Goal: Task Accomplishment & Management: Use online tool/utility

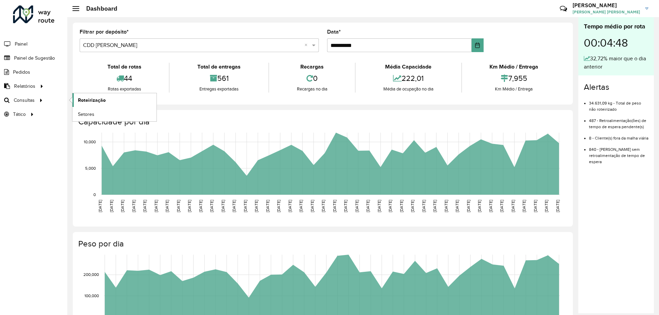
click at [78, 101] on span "Roteirização" at bounding box center [92, 100] width 28 height 7
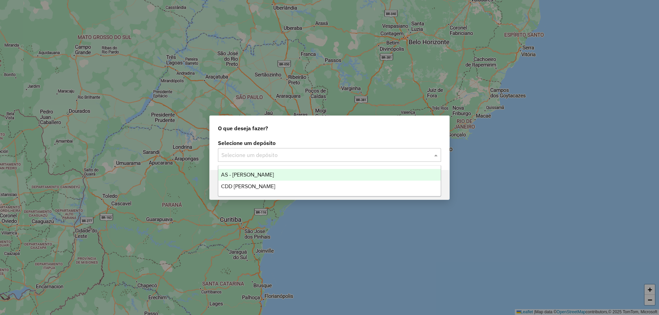
click at [239, 154] on input "text" at bounding box center [322, 155] width 203 height 8
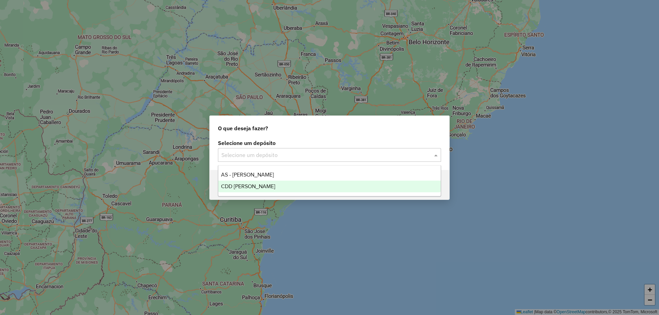
click at [249, 185] on span "CDD [PERSON_NAME]" at bounding box center [248, 187] width 54 height 6
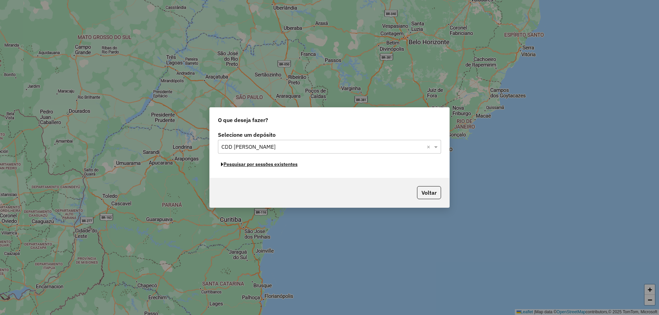
click at [264, 166] on button "Pesquisar por sessões existentes" at bounding box center [259, 164] width 83 height 11
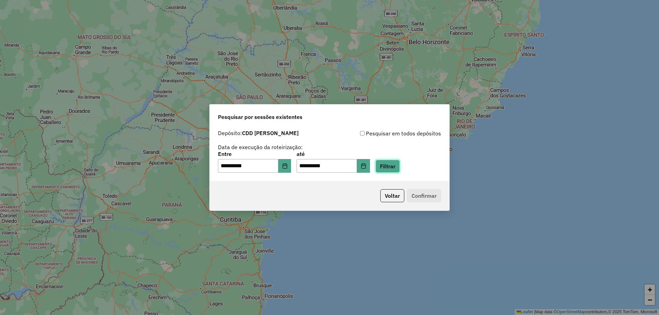
click at [395, 170] on button "Filtrar" at bounding box center [388, 166] width 24 height 13
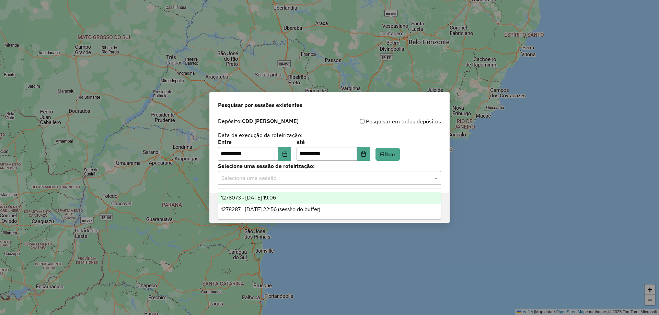
click at [350, 177] on input "text" at bounding box center [322, 178] width 203 height 8
click at [301, 198] on div "1278073 - 18/09/2025 19:06" at bounding box center [329, 198] width 222 height 12
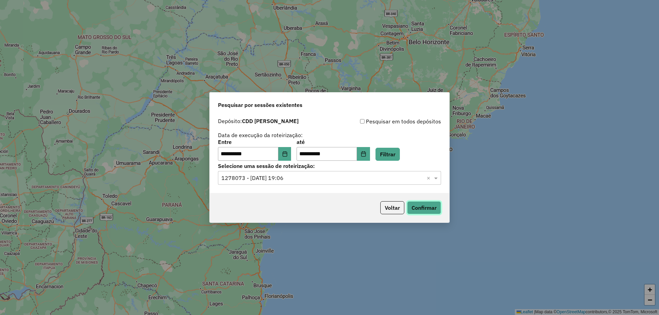
click at [428, 206] on button "Confirmar" at bounding box center [424, 207] width 34 height 13
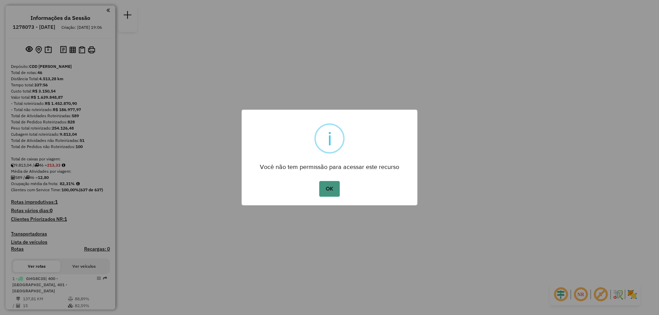
click at [334, 185] on button "OK" at bounding box center [329, 189] width 20 height 16
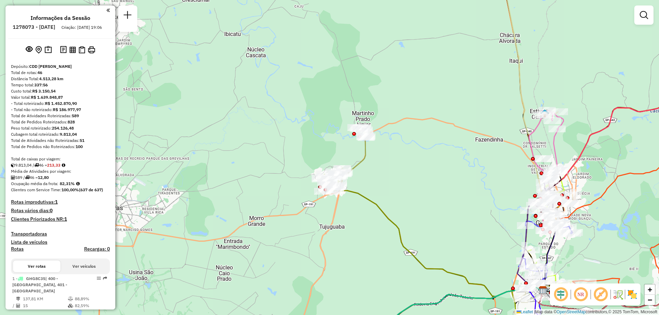
scroll to position [959, 0]
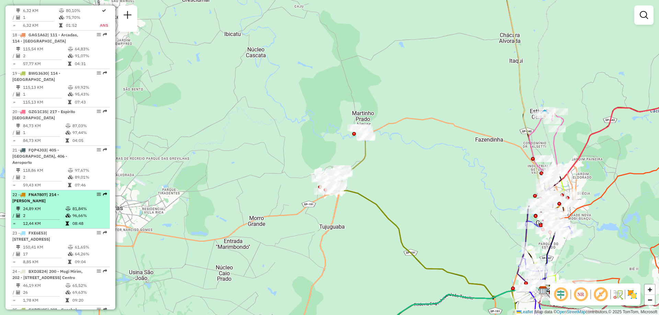
click at [68, 192] on div "22 - FNA7807 | 214 - Mogi Guaçu" at bounding box center [48, 198] width 73 height 12
select select "**********"
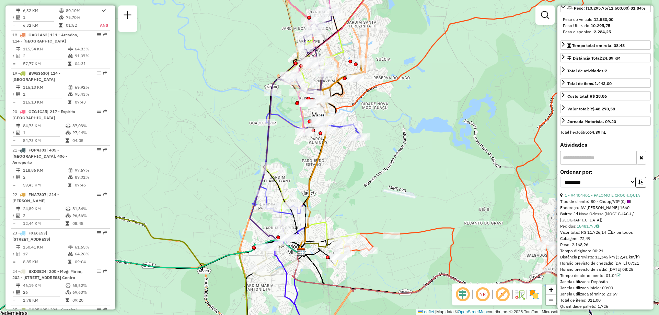
scroll to position [172, 0]
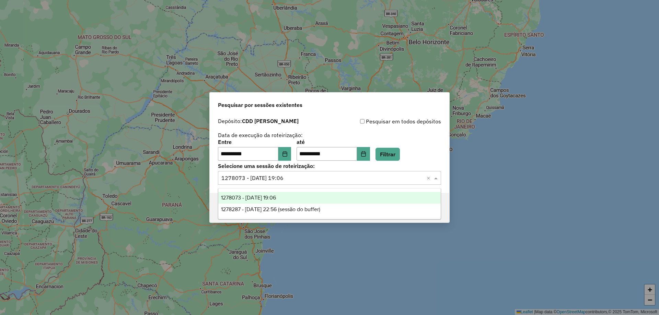
click at [388, 175] on input "text" at bounding box center [322, 178] width 203 height 8
click at [291, 150] on button "Choose Date" at bounding box center [284, 154] width 13 height 14
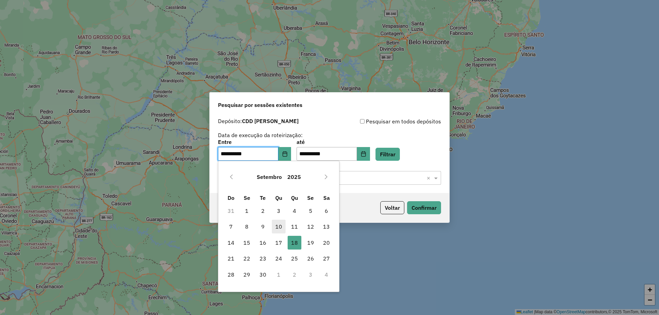
click at [274, 225] on span "10" at bounding box center [279, 227] width 14 height 14
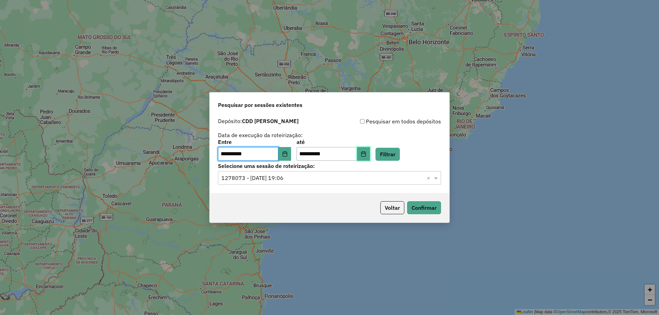
click at [366, 156] on icon "Choose Date" at bounding box center [363, 153] width 5 height 5
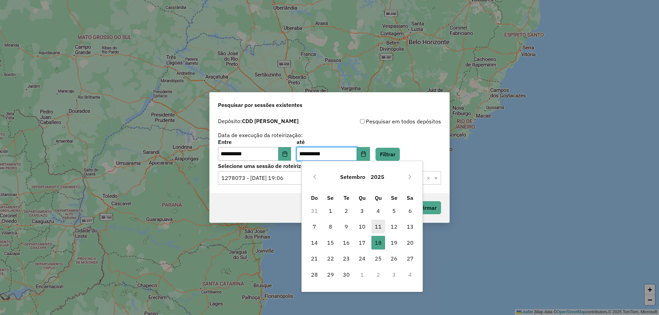
click at [381, 222] on span "11" at bounding box center [378, 227] width 14 height 14
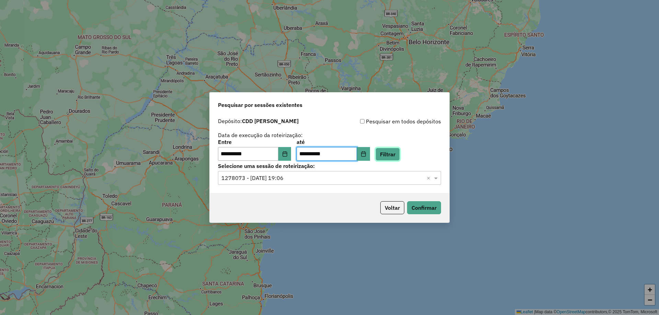
click at [400, 151] on button "Filtrar" at bounding box center [388, 154] width 24 height 13
click at [384, 183] on div "Selecione uma sessão × ×" at bounding box center [329, 178] width 223 height 14
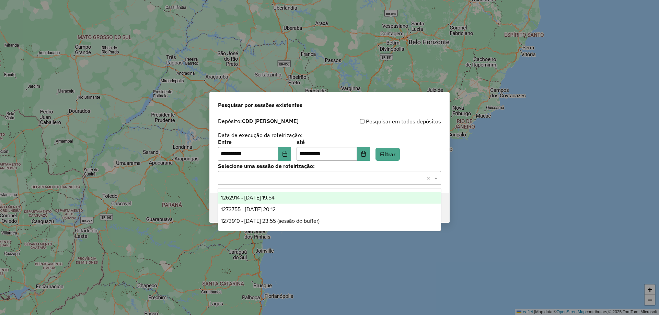
click at [281, 201] on div "1262914 - 10/09/2025 19:54" at bounding box center [329, 198] width 222 height 12
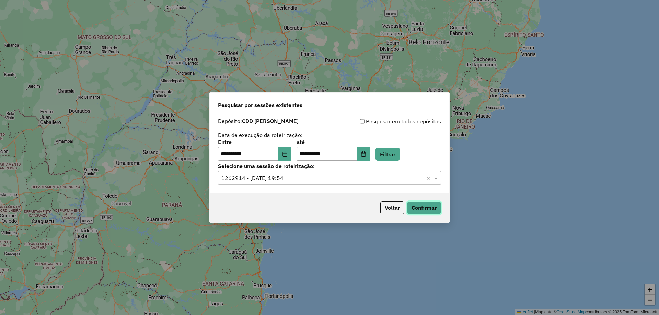
click at [427, 205] on button "Confirmar" at bounding box center [424, 207] width 34 height 13
click at [273, 179] on input "text" at bounding box center [322, 178] width 203 height 8
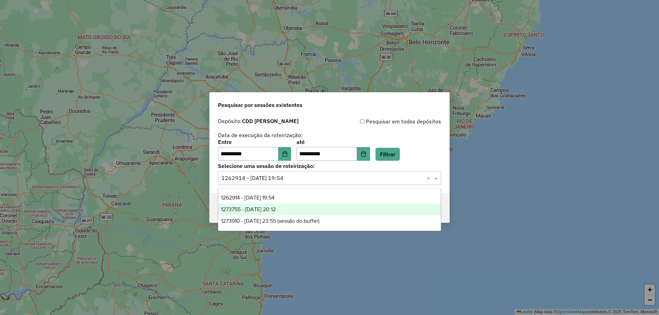
click at [271, 212] on span "1273755 - 11/09/2025 20:12" at bounding box center [248, 210] width 55 height 6
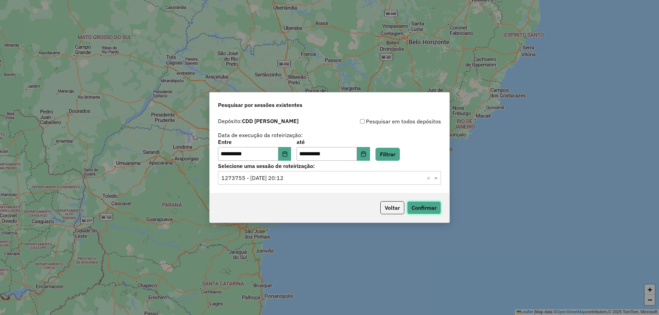
click at [421, 206] on button "Confirmar" at bounding box center [424, 207] width 34 height 13
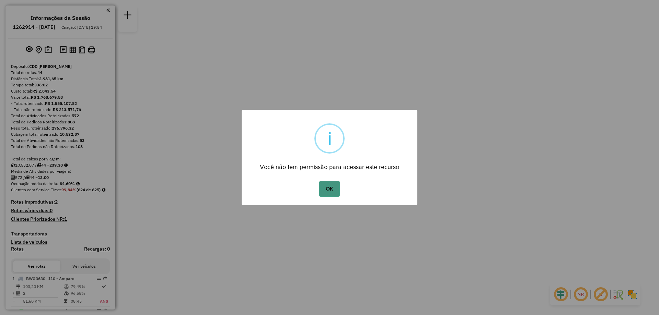
click at [334, 193] on button "OK" at bounding box center [329, 189] width 20 height 16
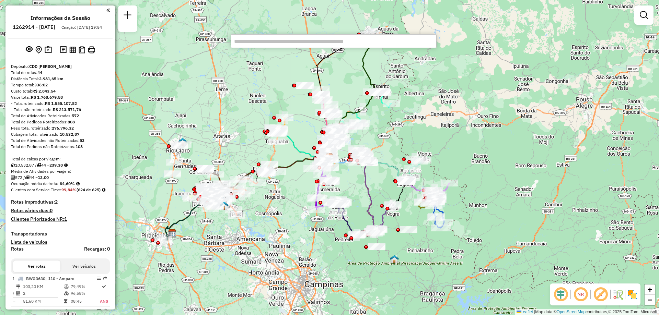
scroll to position [166, 0]
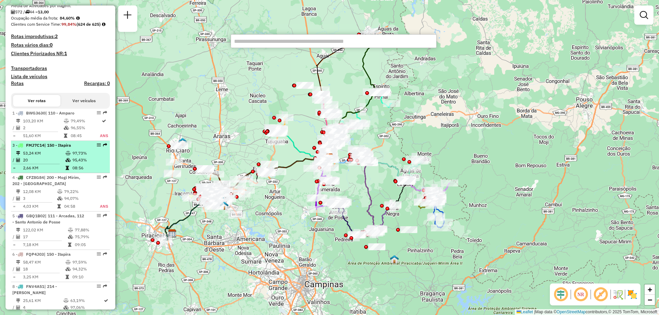
click at [57, 157] on td "53,24 KM" at bounding box center [44, 153] width 43 height 7
select select "**********"
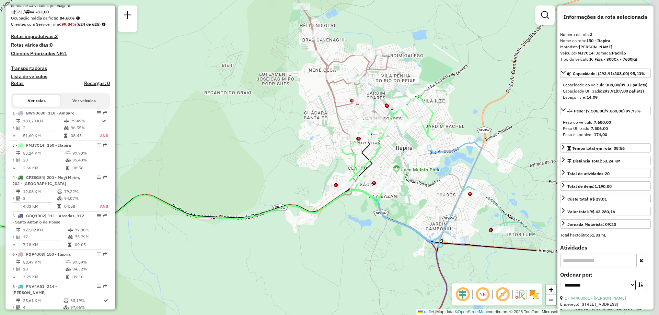
drag, startPoint x: 366, startPoint y: 208, endPoint x: 178, endPoint y: 213, distance: 188.5
click at [178, 213] on icon at bounding box center [113, 192] width 539 height 84
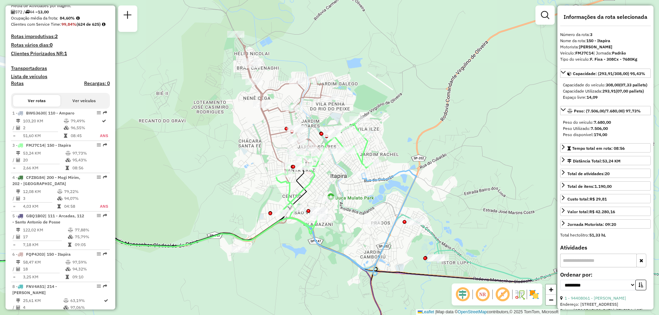
drag, startPoint x: 359, startPoint y: 187, endPoint x: 291, endPoint y: 216, distance: 73.8
click at [291, 216] on icon at bounding box center [324, 173] width 96 height 107
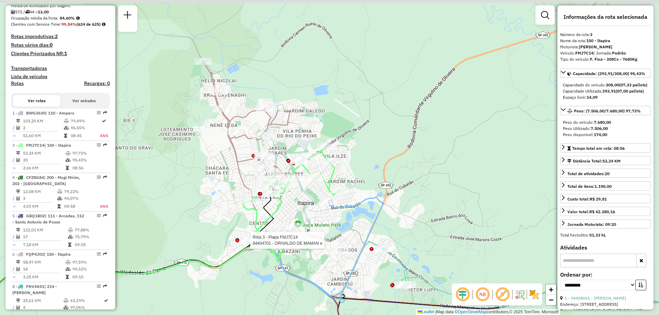
drag, startPoint x: 320, startPoint y: 172, endPoint x: 289, endPoint y: 198, distance: 40.4
click at [289, 198] on div "Rota 3 - Placa FMJ7C14 94404701 - ORIVALDO DE MAMAN e Janela de atendimento Gra…" at bounding box center [329, 157] width 659 height 315
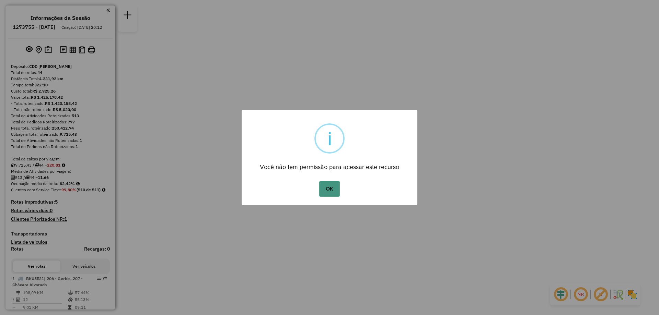
click at [336, 184] on button "OK" at bounding box center [329, 189] width 20 height 16
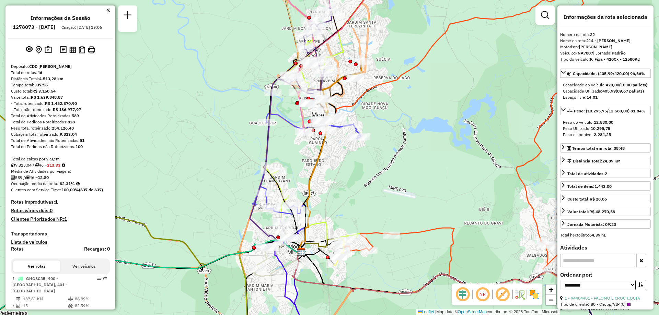
select select "**********"
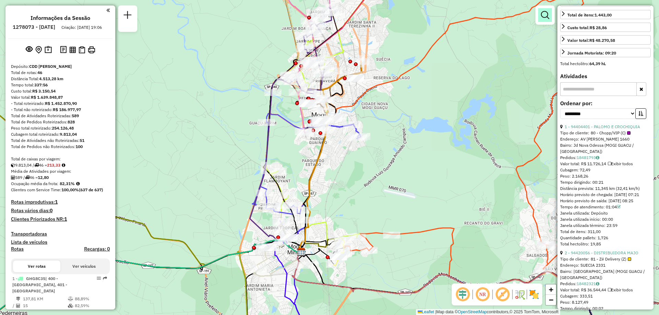
scroll to position [287, 0]
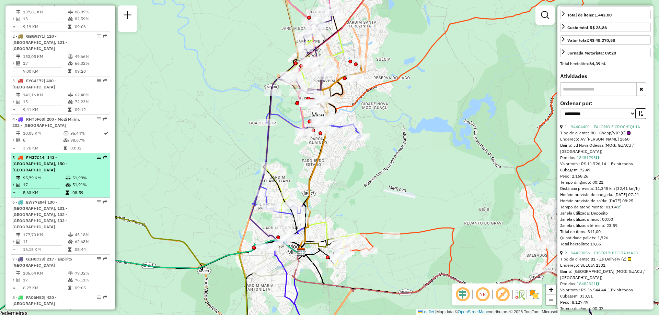
click at [78, 166] on div "5 - FMJ7C14 | 143 - Ponte Nova, 150 - Itapira" at bounding box center [48, 164] width 73 height 19
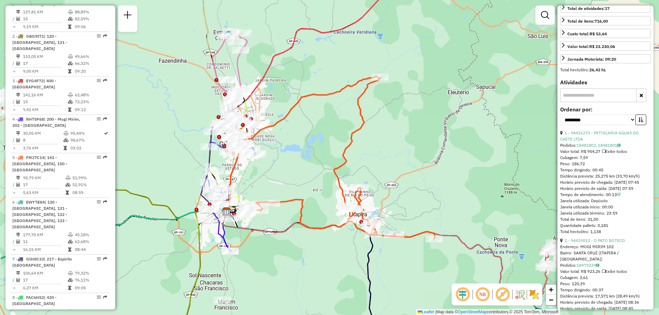
scroll to position [137, 0]
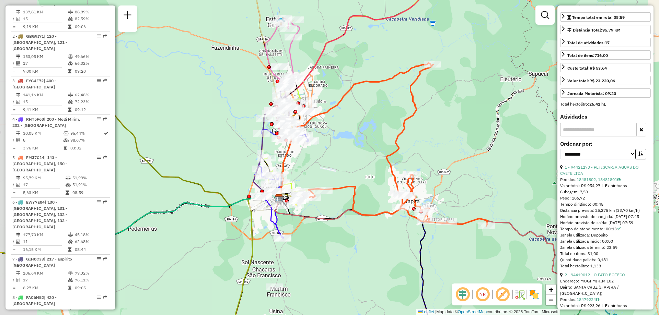
drag, startPoint x: 278, startPoint y: 233, endPoint x: 338, endPoint y: 218, distance: 61.8
click at [338, 218] on icon at bounding box center [438, 244] width 326 height 92
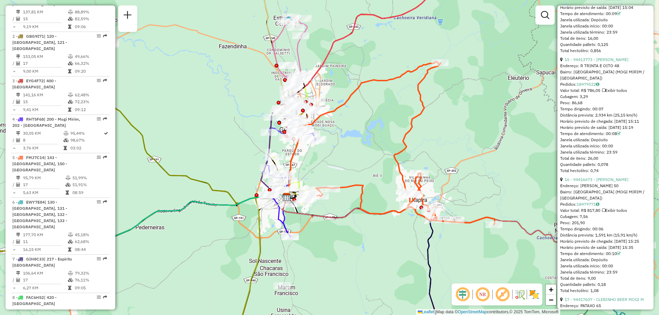
scroll to position [1889, 0]
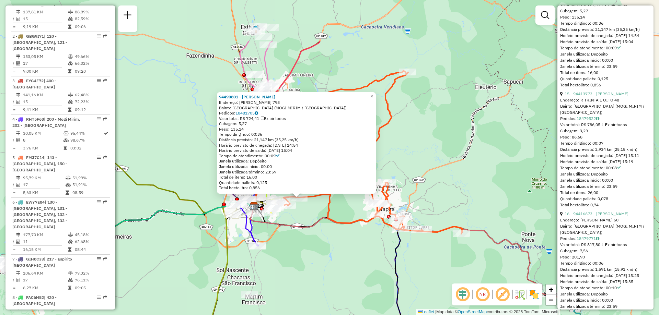
drag, startPoint x: 423, startPoint y: 89, endPoint x: 461, endPoint y: 162, distance: 82.6
click at [461, 162] on div "94490801 - JOAO CARLOS MORAES L Endereço: ROD ELZIO MARIOTONI 798 Bairro: JARDI…" at bounding box center [329, 157] width 659 height 315
click at [373, 95] on span "×" at bounding box center [371, 97] width 3 height 6
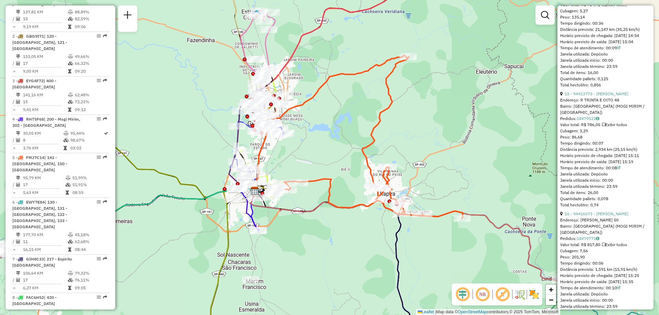
drag, startPoint x: 412, startPoint y: 126, endPoint x: 413, endPoint y: 110, distance: 16.1
click at [413, 110] on div "Janela de atendimento Grade de atendimento Capacidade Transportadoras Veículos …" at bounding box center [329, 157] width 659 height 315
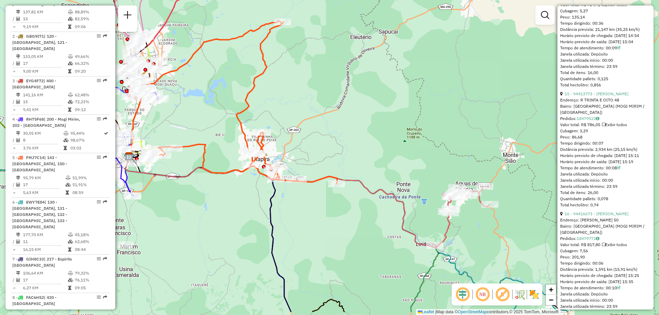
drag, startPoint x: 405, startPoint y: 147, endPoint x: 295, endPoint y: 119, distance: 114.0
click at [295, 119] on div "Janela de atendimento Grade de atendimento Capacidade Transportadoras Veículos …" at bounding box center [329, 157] width 659 height 315
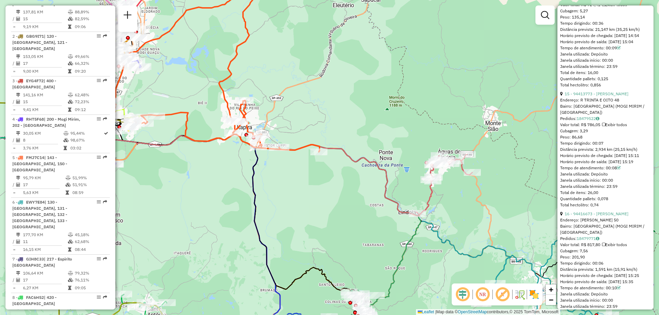
drag, startPoint x: 407, startPoint y: 157, endPoint x: 389, endPoint y: 125, distance: 36.4
click at [389, 125] on div "Janela de atendimento Grade de atendimento Capacidade Transportadoras Veículos …" at bounding box center [329, 157] width 659 height 315
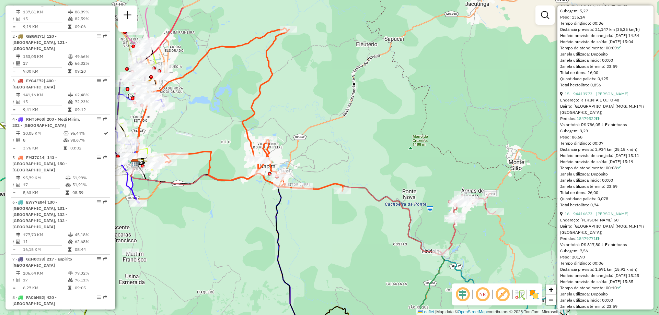
drag, startPoint x: 376, startPoint y: 114, endPoint x: 399, endPoint y: 153, distance: 45.6
click at [399, 153] on div "Janela de atendimento Grade de atendimento Capacidade Transportadoras Veículos …" at bounding box center [329, 157] width 659 height 315
click at [533, 298] on img at bounding box center [534, 294] width 11 height 11
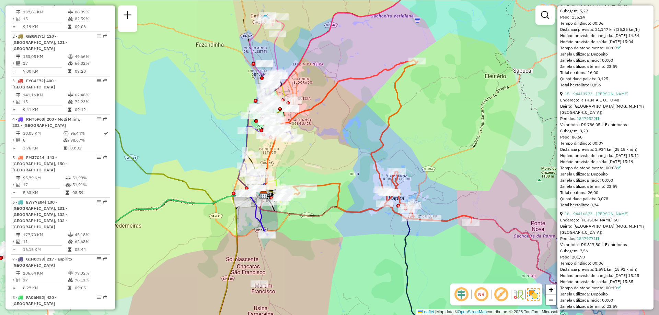
drag, startPoint x: 326, startPoint y: 180, endPoint x: 448, endPoint y: 209, distance: 125.0
click at [448, 209] on div "Janela de atendimento Grade de atendimento Capacidade Transportadoras Veículos …" at bounding box center [329, 157] width 659 height 315
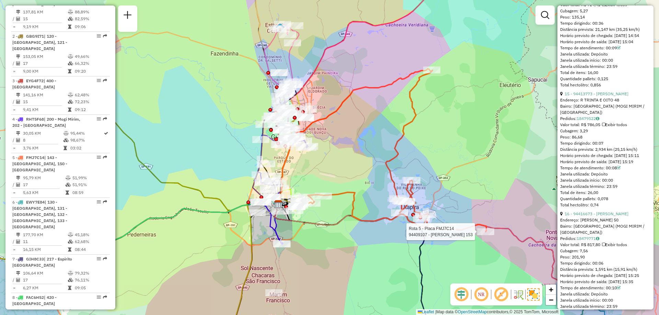
drag, startPoint x: 332, startPoint y: 172, endPoint x: 348, endPoint y: 181, distance: 19.1
click at [348, 181] on div "Rota 5 - Placa FMJ7C14 94409107 - CLAUDETE BROLEZE 153 Janela de atendimento Gr…" at bounding box center [329, 157] width 659 height 315
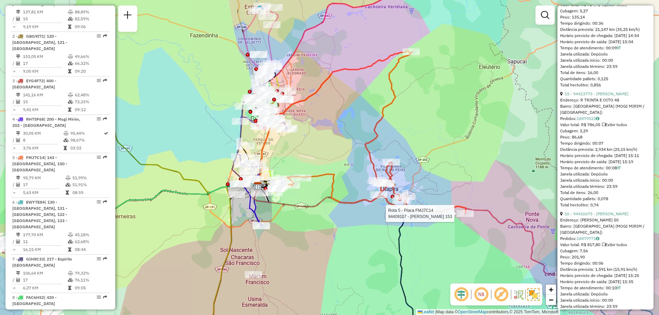
drag, startPoint x: 441, startPoint y: 143, endPoint x: 421, endPoint y: 125, distance: 27.5
click at [421, 125] on div "Rota 5 - Placa FMJ7C14 94409107 - CLAUDETE BROLEZE 153 Janela de atendimento Gr…" at bounding box center [329, 157] width 659 height 315
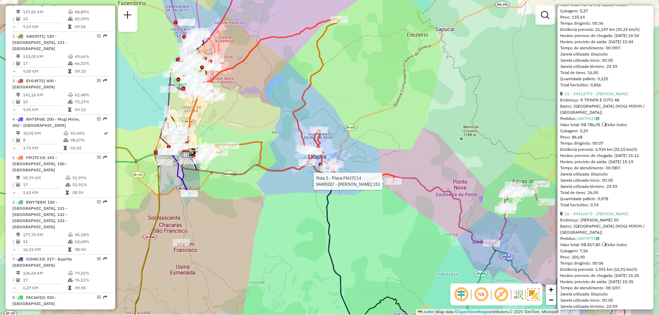
drag, startPoint x: 481, startPoint y: 184, endPoint x: 407, endPoint y: 152, distance: 80.1
click at [408, 151] on div "Rota 5 - Placa FMJ7C14 94409107 - CLAUDETE BROLEZE 153 Janela de atendimento Gr…" at bounding box center [329, 157] width 659 height 315
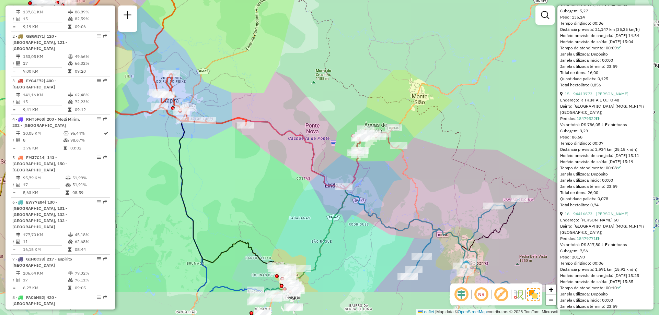
drag, startPoint x: 234, startPoint y: 181, endPoint x: 120, endPoint y: 127, distance: 125.7
click at [120, 127] on div "Janela de atendimento Grade de atendimento Capacidade Transportadoras Veículos …" at bounding box center [329, 157] width 659 height 315
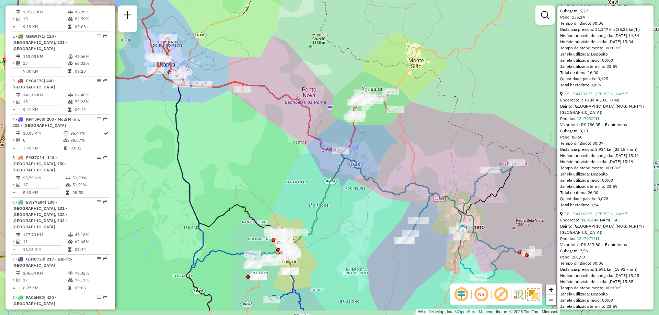
drag, startPoint x: 277, startPoint y: 201, endPoint x: 273, endPoint y: 164, distance: 37.6
click at [273, 164] on div "Janela de atendimento Grade de atendimento Capacidade Transportadoras Veículos …" at bounding box center [329, 157] width 659 height 315
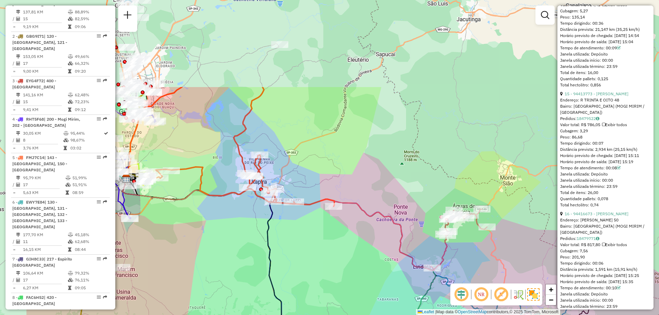
drag, startPoint x: 214, startPoint y: 112, endPoint x: 306, endPoint y: 230, distance: 150.4
click at [306, 230] on div "Janela de atendimento Grade de atendimento Capacidade Transportadoras Veículos …" at bounding box center [329, 157] width 659 height 315
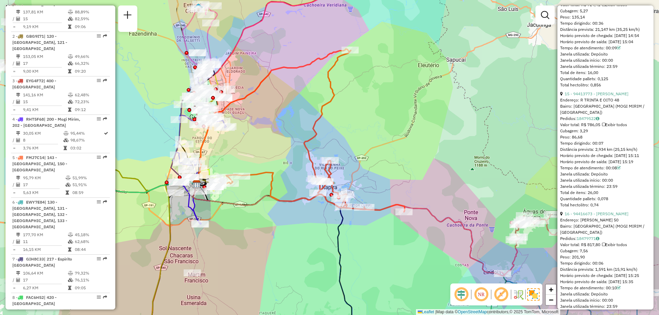
drag, startPoint x: 178, startPoint y: 194, endPoint x: 249, endPoint y: 199, distance: 70.6
click at [249, 199] on div "Janela de atendimento Grade de atendimento Capacidade Transportadoras Veículos …" at bounding box center [329, 157] width 659 height 315
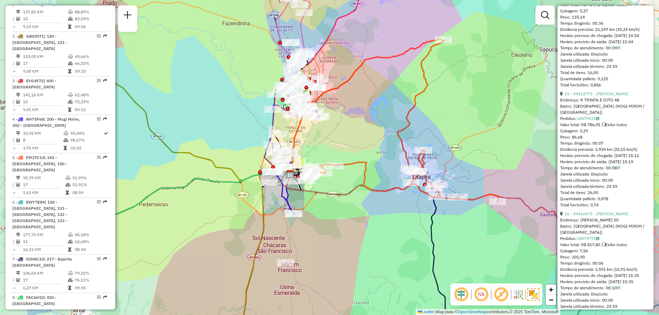
drag, startPoint x: 247, startPoint y: 188, endPoint x: 340, endPoint y: 178, distance: 93.9
click at [340, 178] on div "Janela de atendimento Grade de atendimento Capacidade Transportadoras Veículos …" at bounding box center [329, 157] width 659 height 315
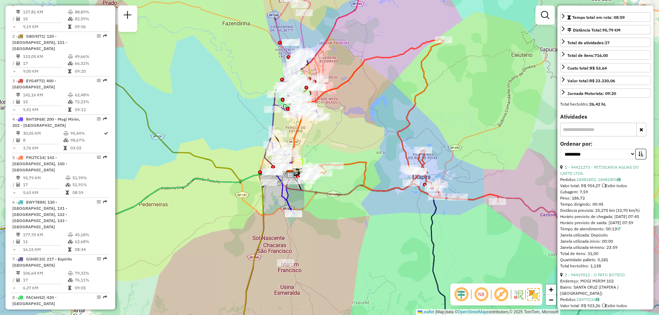
scroll to position [69, 0]
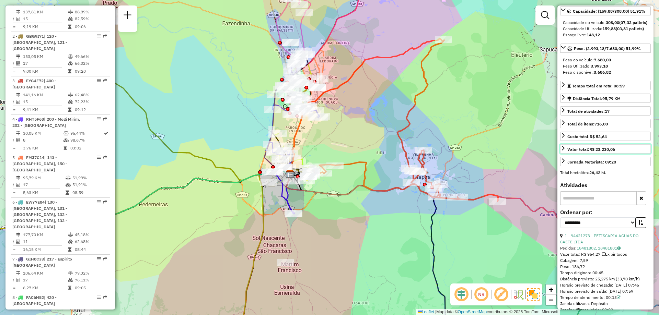
click at [593, 152] on strong "R$ 23.230,06" at bounding box center [602, 149] width 26 height 5
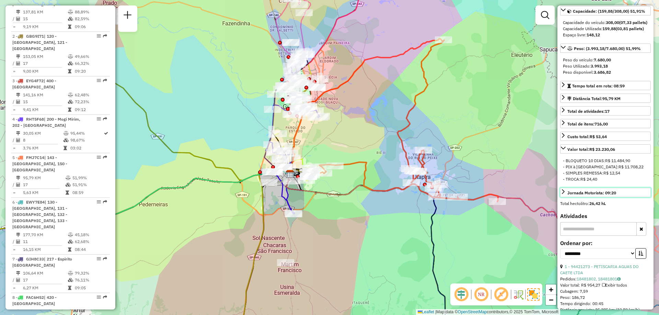
click at [598, 195] on link "Jornada Motorista: 09:20" at bounding box center [605, 192] width 91 height 9
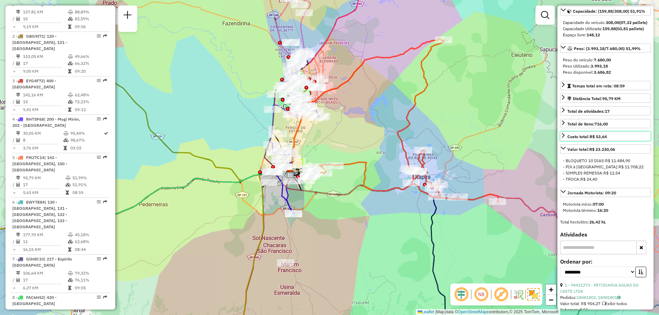
click at [589, 140] on div "Custo total: R$ 53,64" at bounding box center [586, 137] width 39 height 6
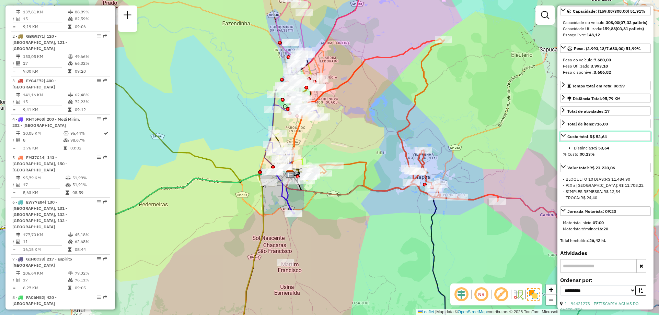
click at [589, 140] on div "Custo total: R$ 53,64" at bounding box center [586, 137] width 39 height 6
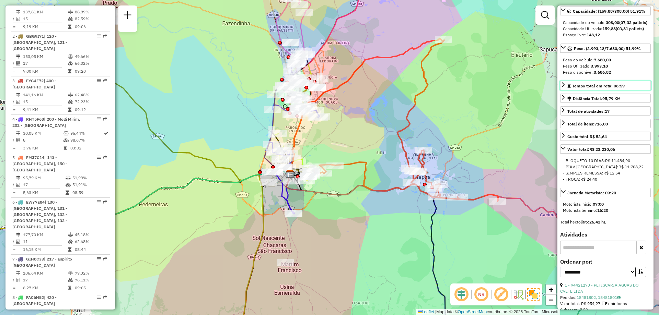
click at [577, 89] on span "Tempo total em rota: 08:59" at bounding box center [598, 85] width 53 height 5
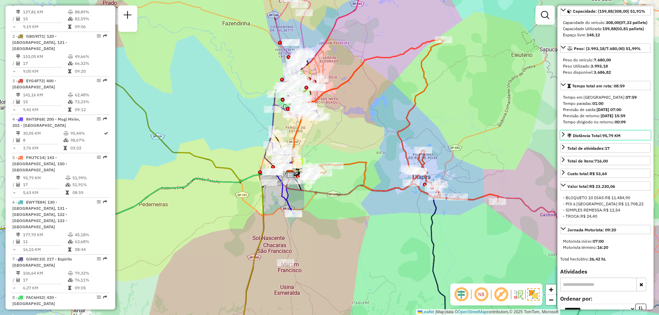
click at [595, 139] on div "Distância Total: 95,79 KM" at bounding box center [593, 136] width 53 height 6
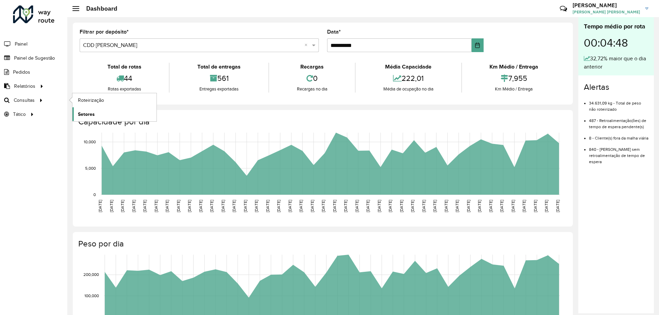
click at [89, 112] on span "Setores" at bounding box center [86, 114] width 17 height 7
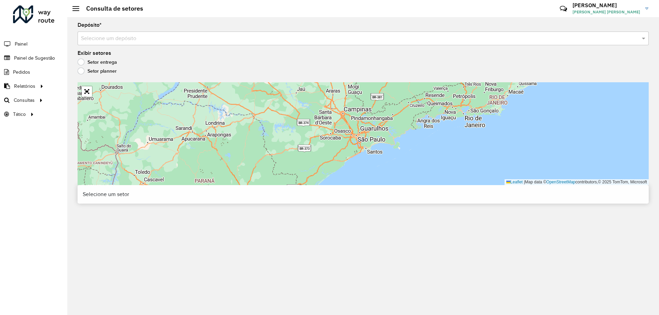
click at [103, 34] on div "Selecione um depósito" at bounding box center [363, 39] width 571 height 14
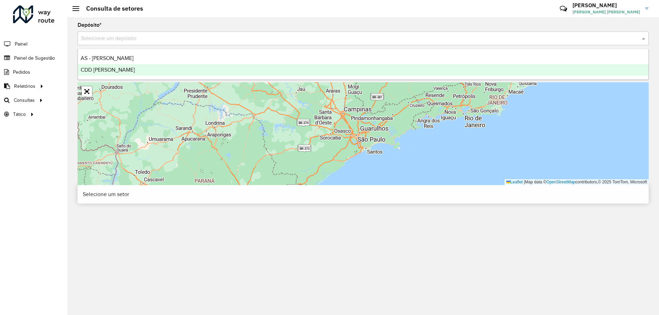
click at [101, 71] on span "CDD [PERSON_NAME]" at bounding box center [108, 70] width 54 height 6
